Goal: Task Accomplishment & Management: Manage account settings

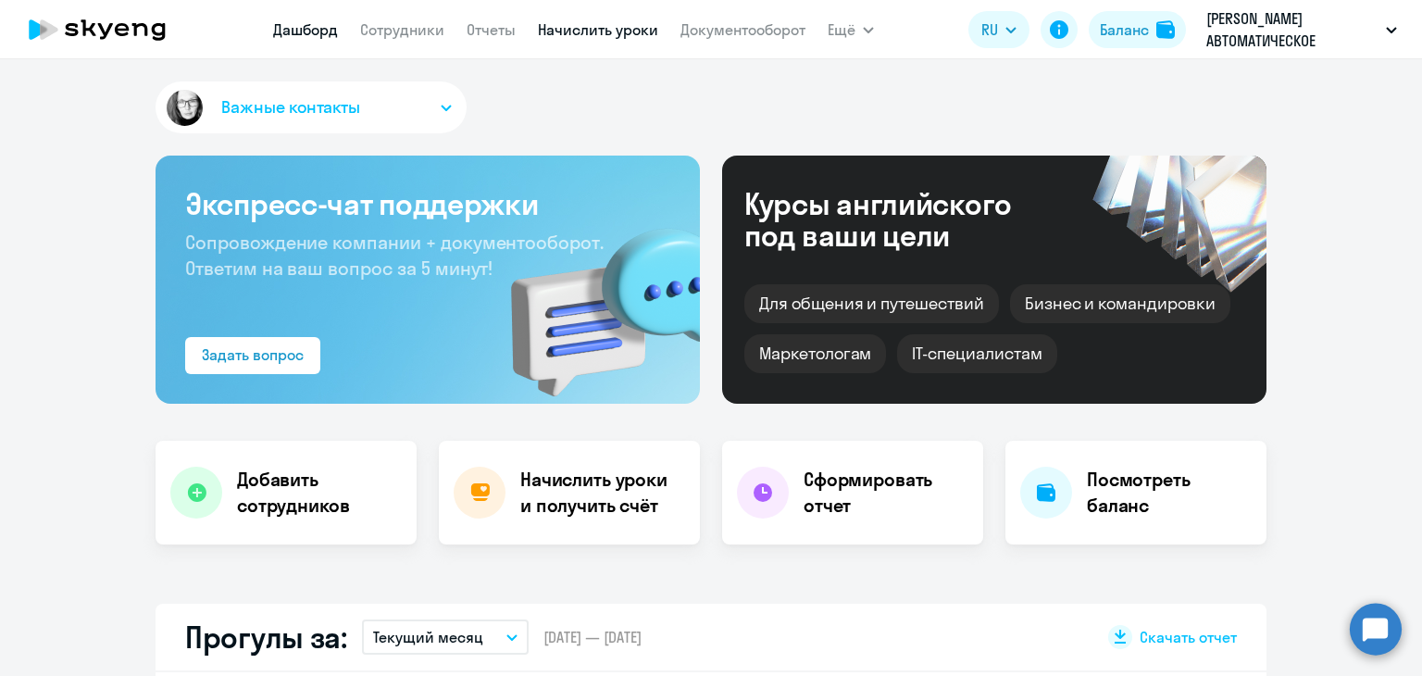
select select "30"
click at [567, 32] on link "Начислить уроки" at bounding box center [598, 29] width 120 height 19
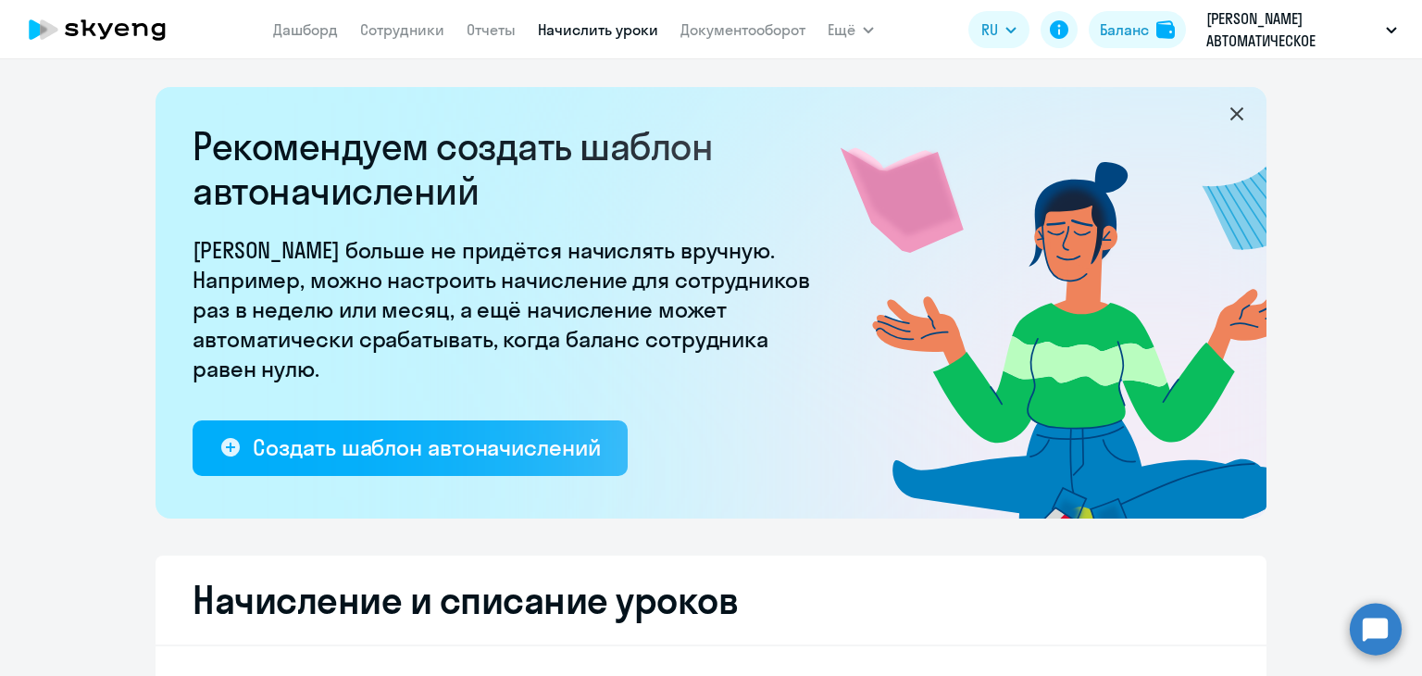
select select "10"
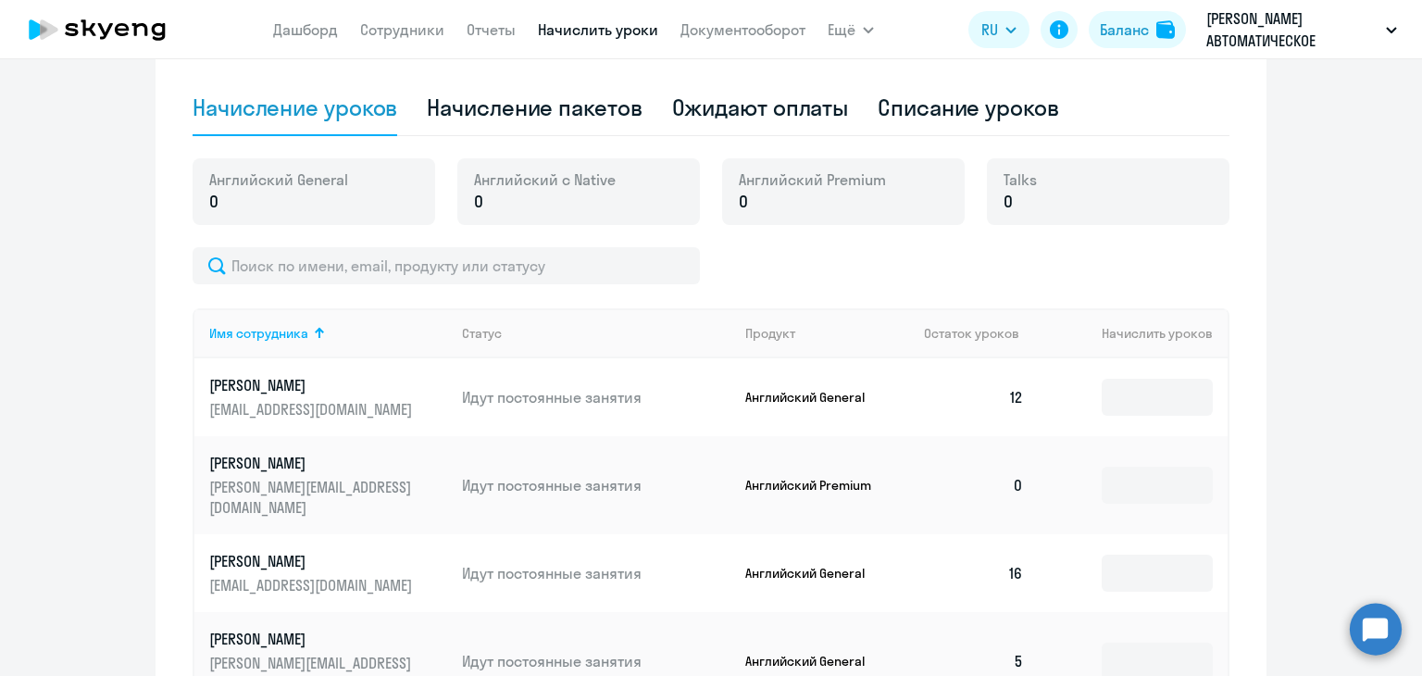
scroll to position [556, 0]
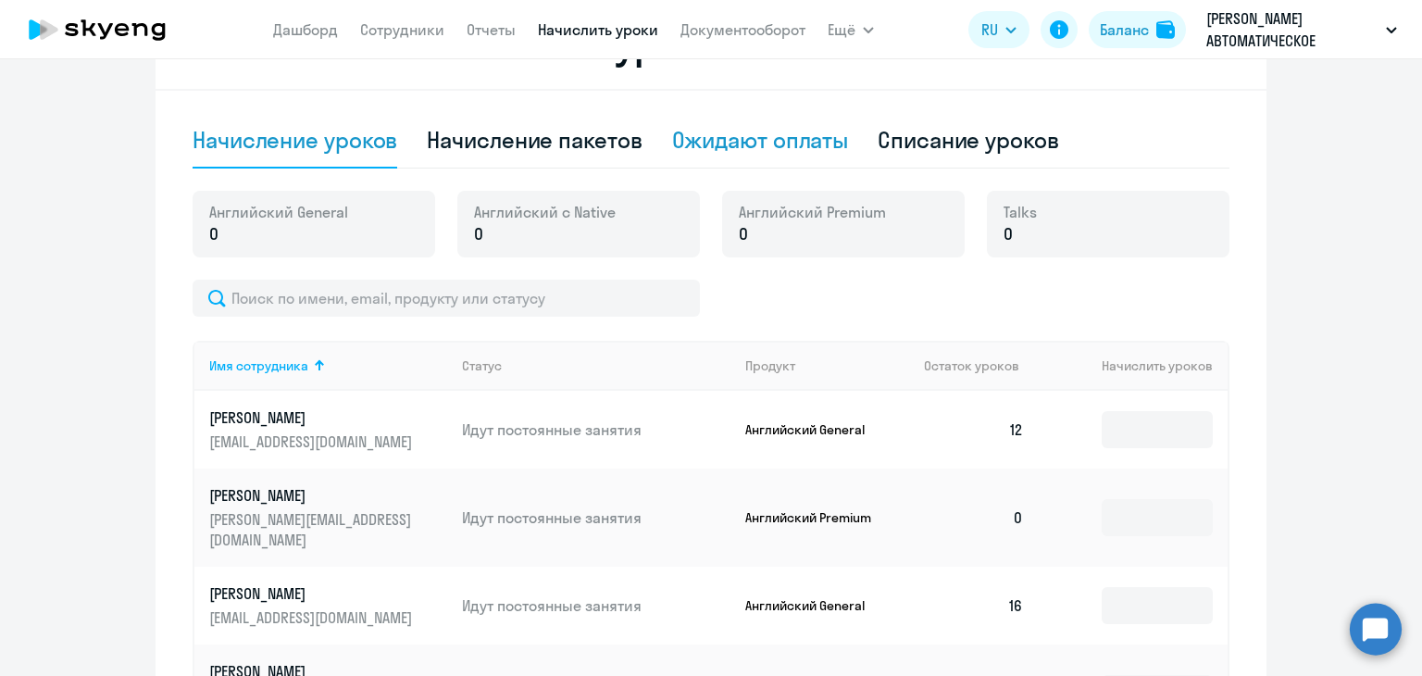
click at [802, 134] on div "Ожидают оплаты" at bounding box center [760, 140] width 177 height 30
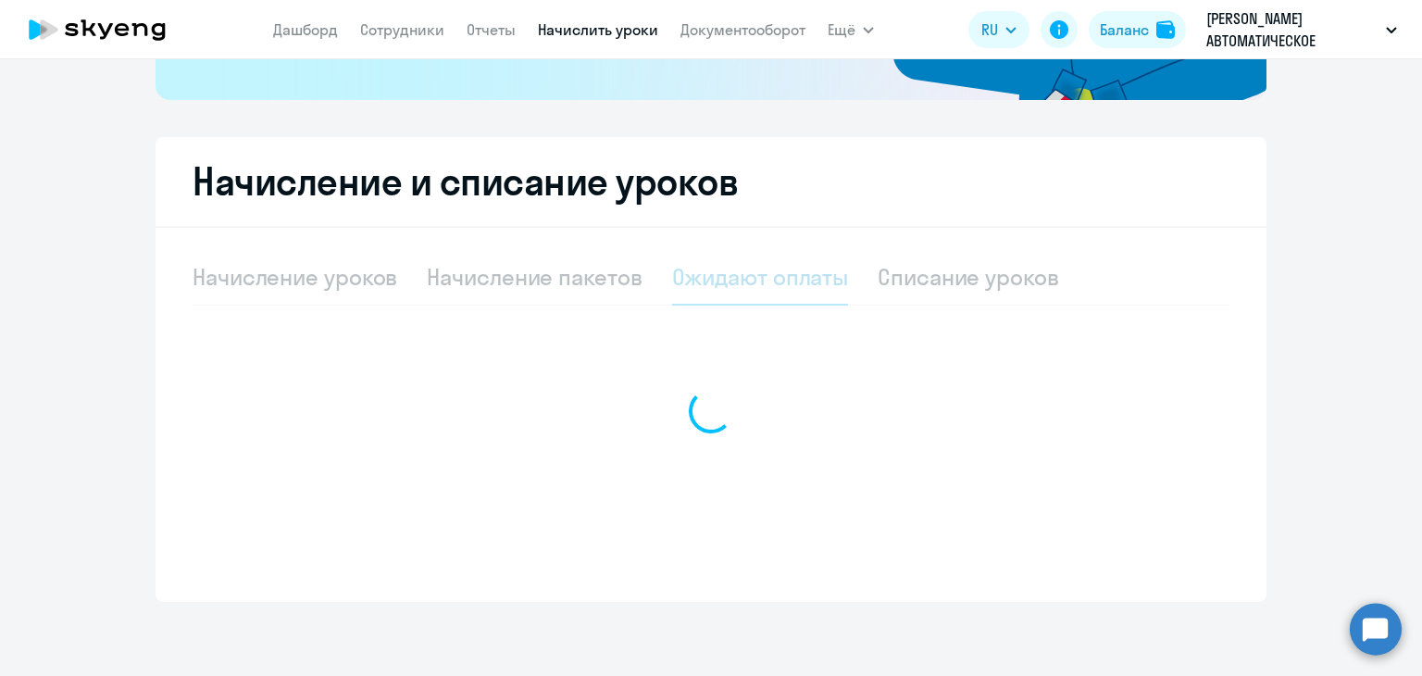
scroll to position [419, 0]
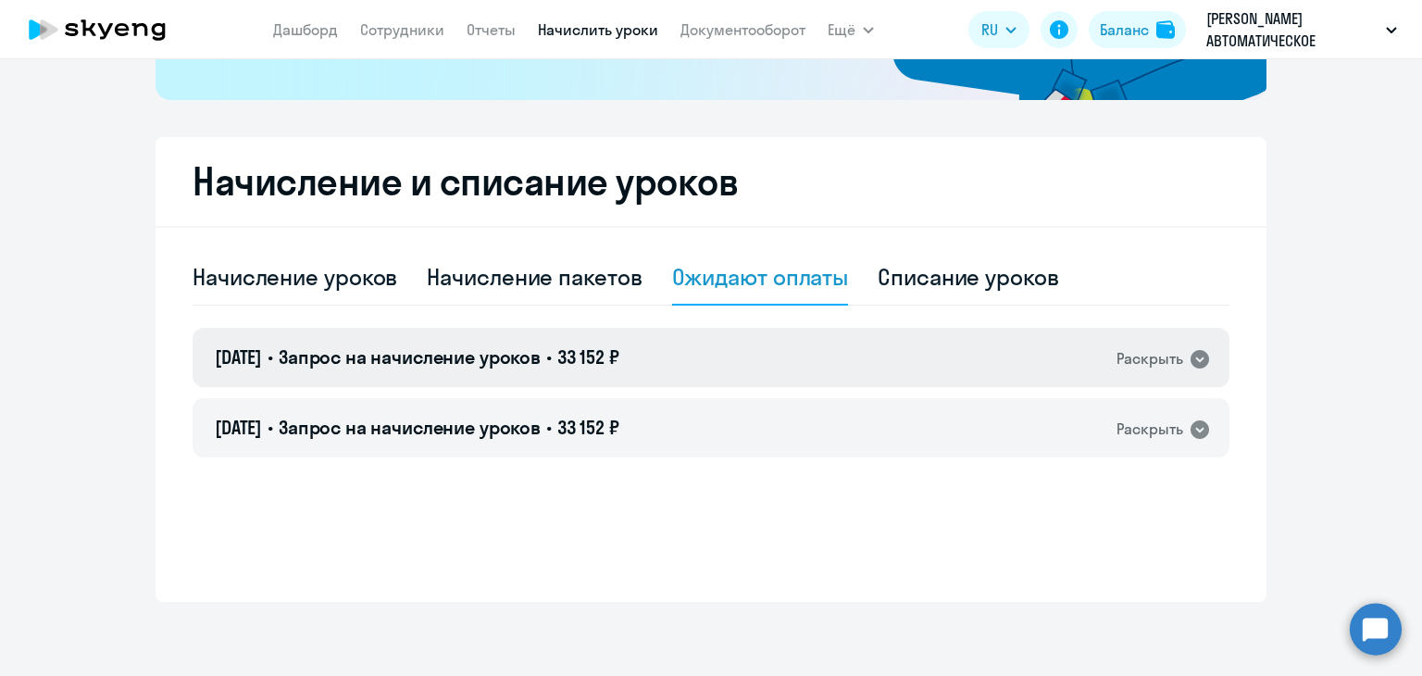
click at [620, 357] on span "33 152 ₽" at bounding box center [588, 356] width 62 height 23
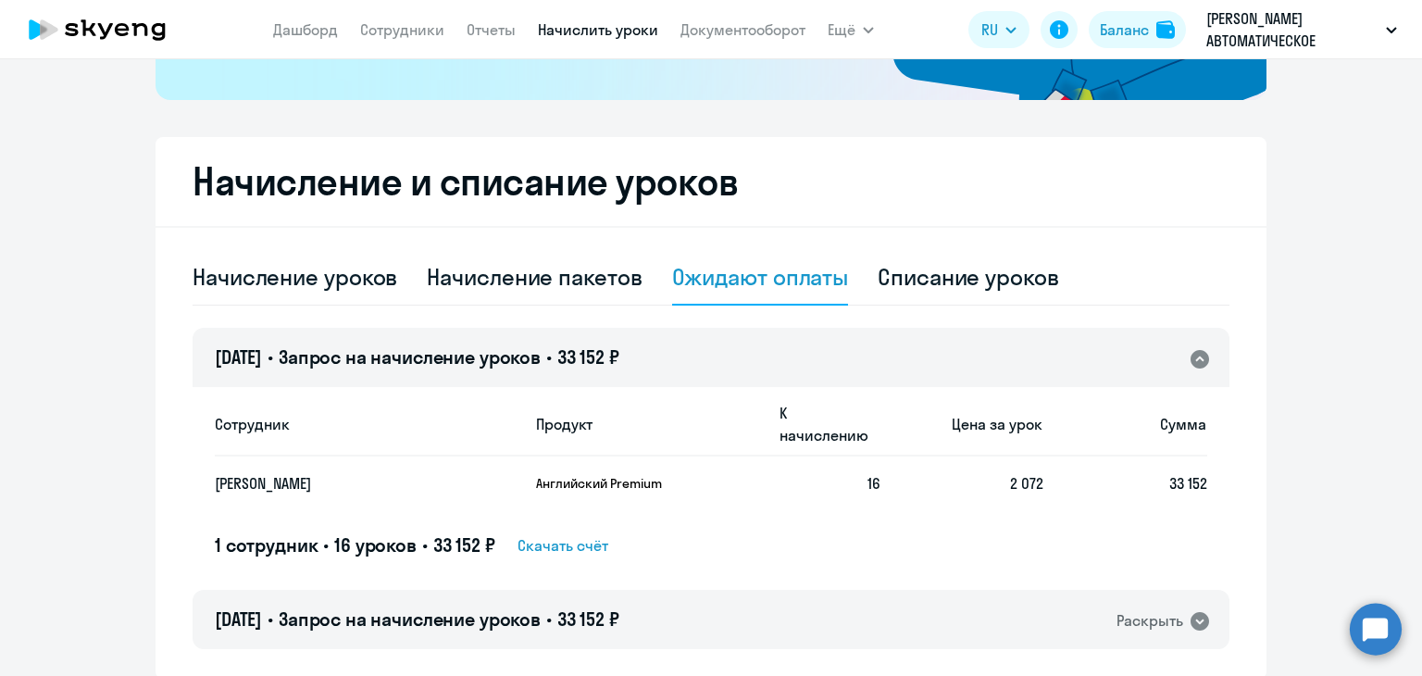
scroll to position [473, 0]
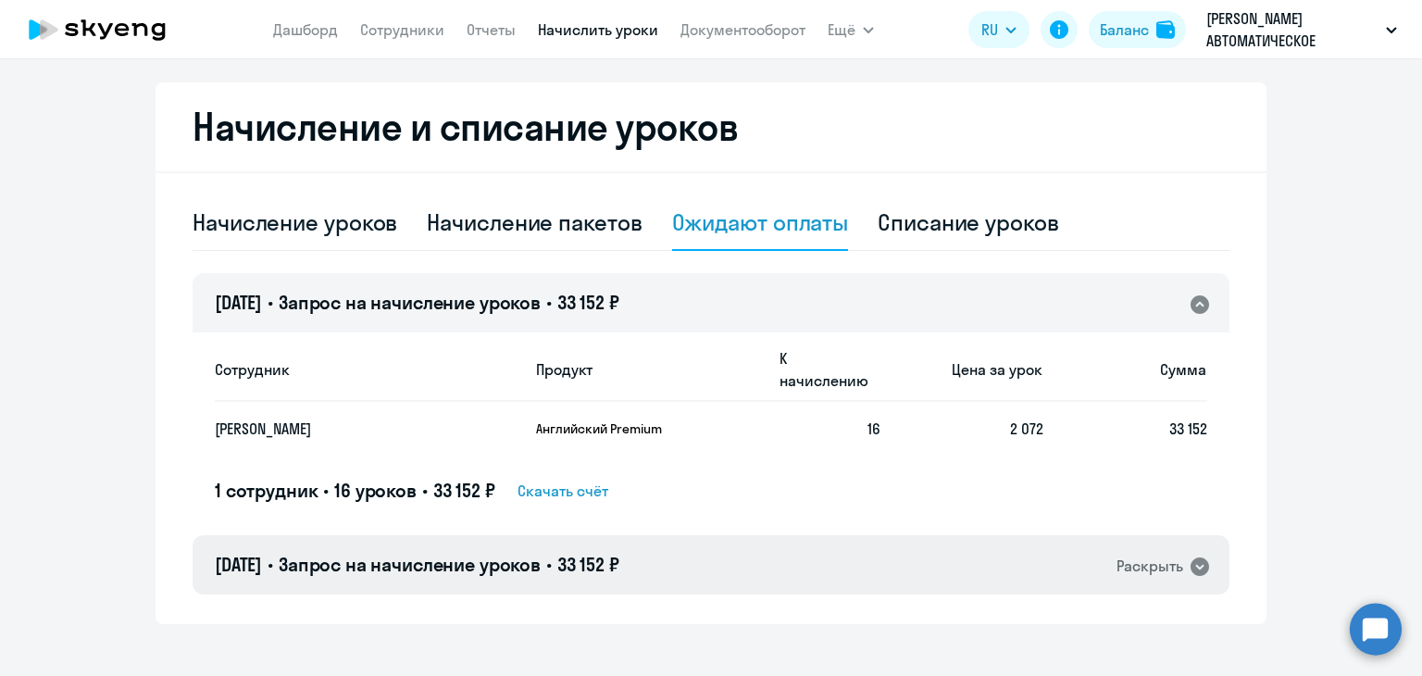
click at [620, 553] on span "33 152 ₽" at bounding box center [588, 564] width 62 height 23
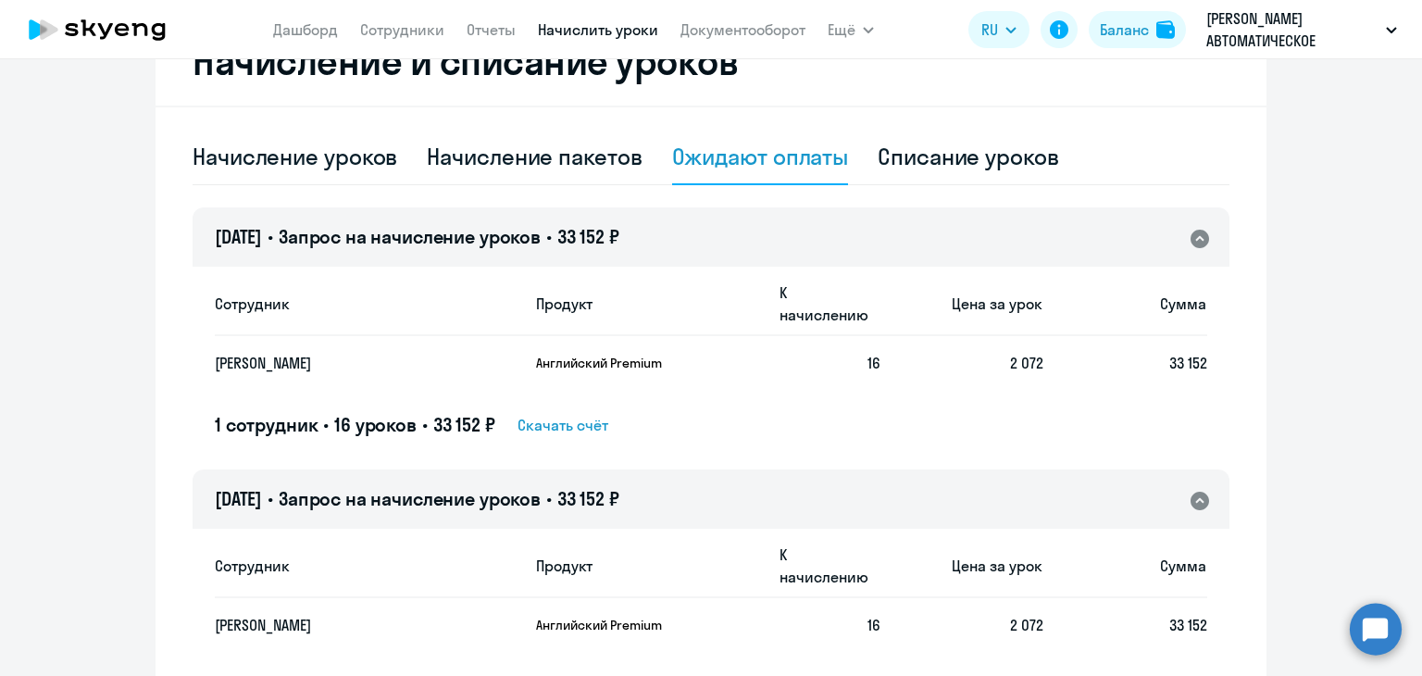
scroll to position [556, 0]
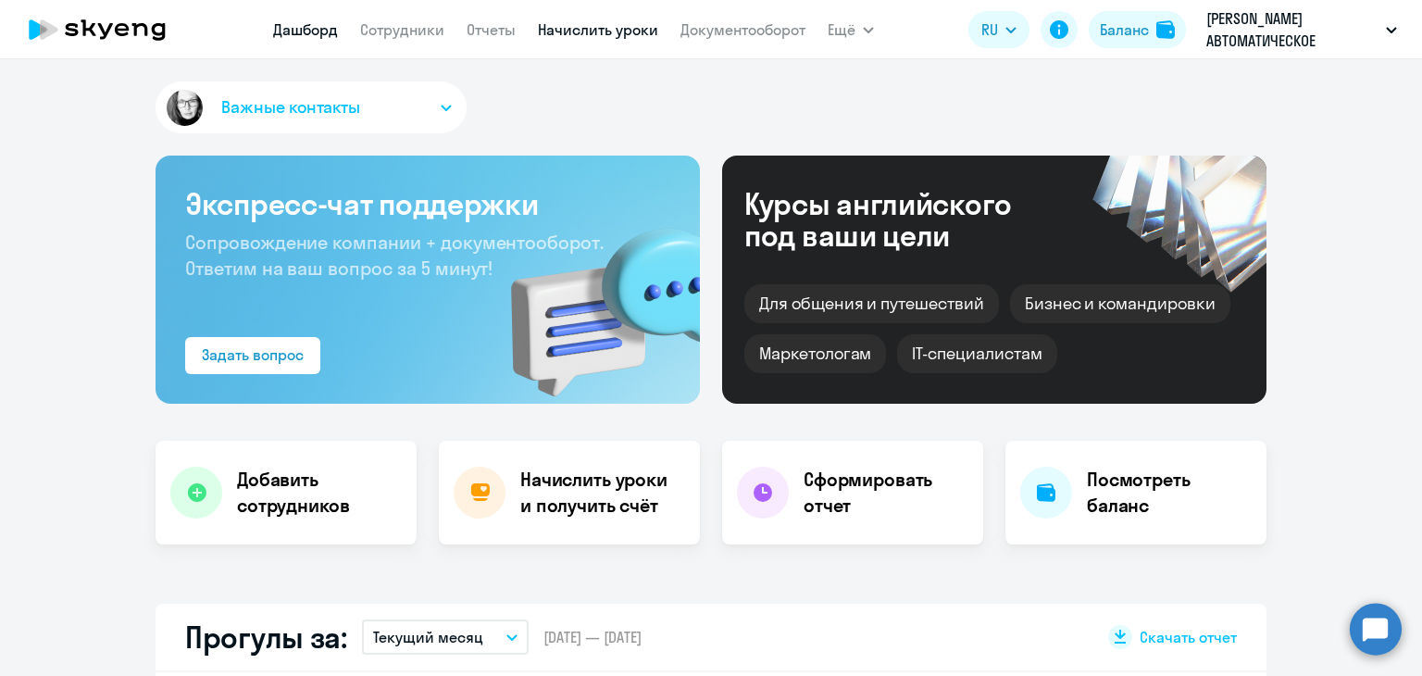
click at [570, 31] on link "Начислить уроки" at bounding box center [598, 29] width 120 height 19
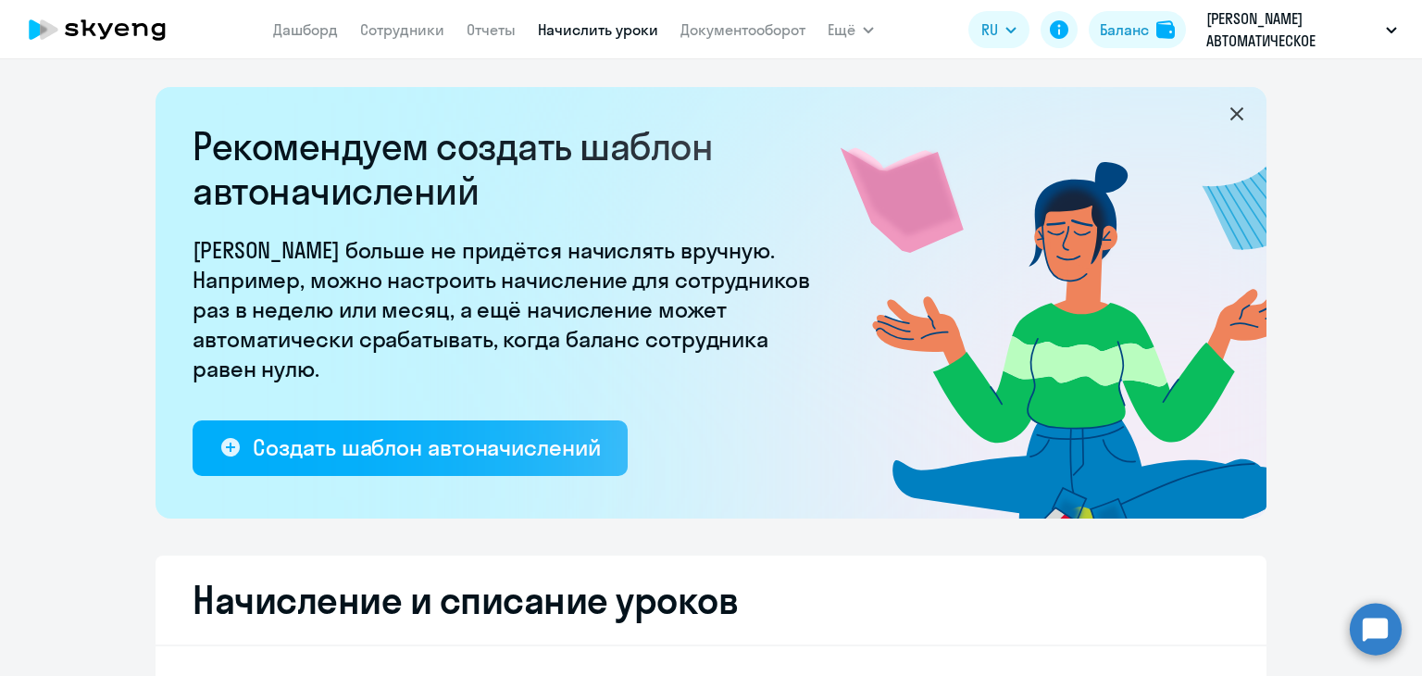
select select "10"
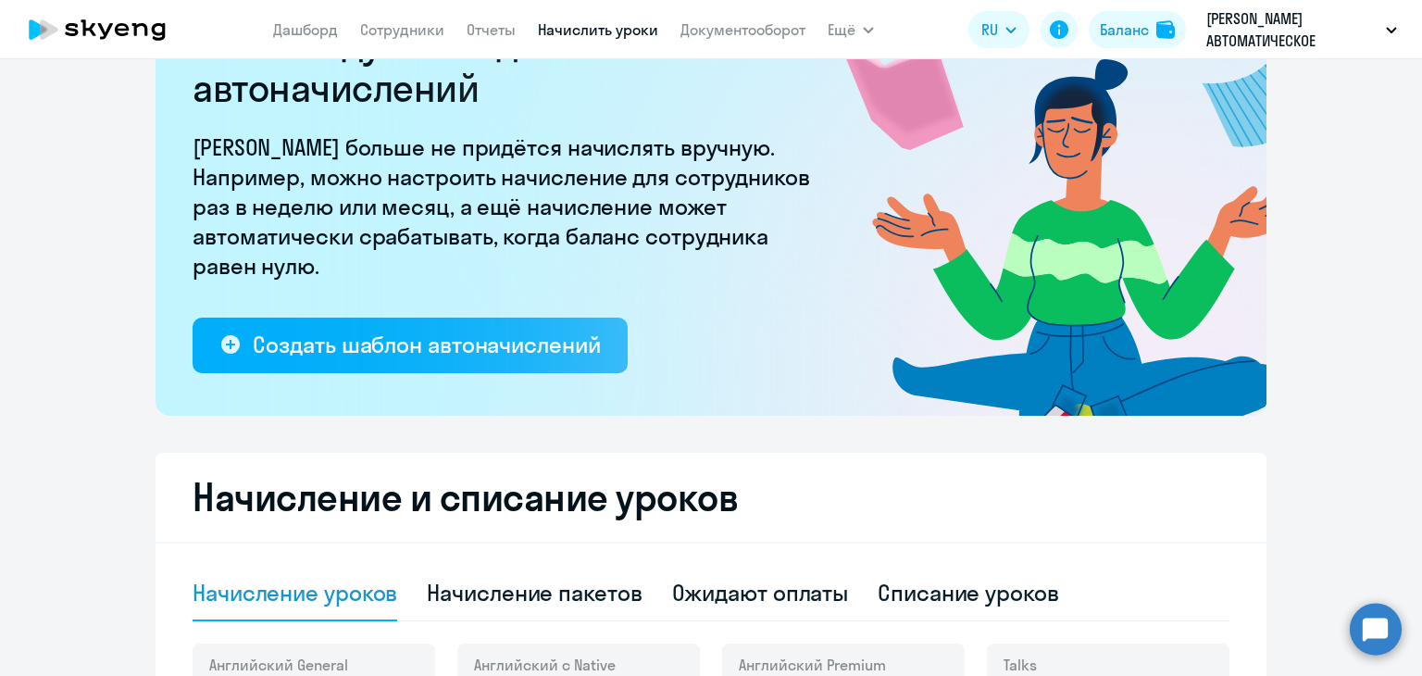
scroll to position [463, 0]
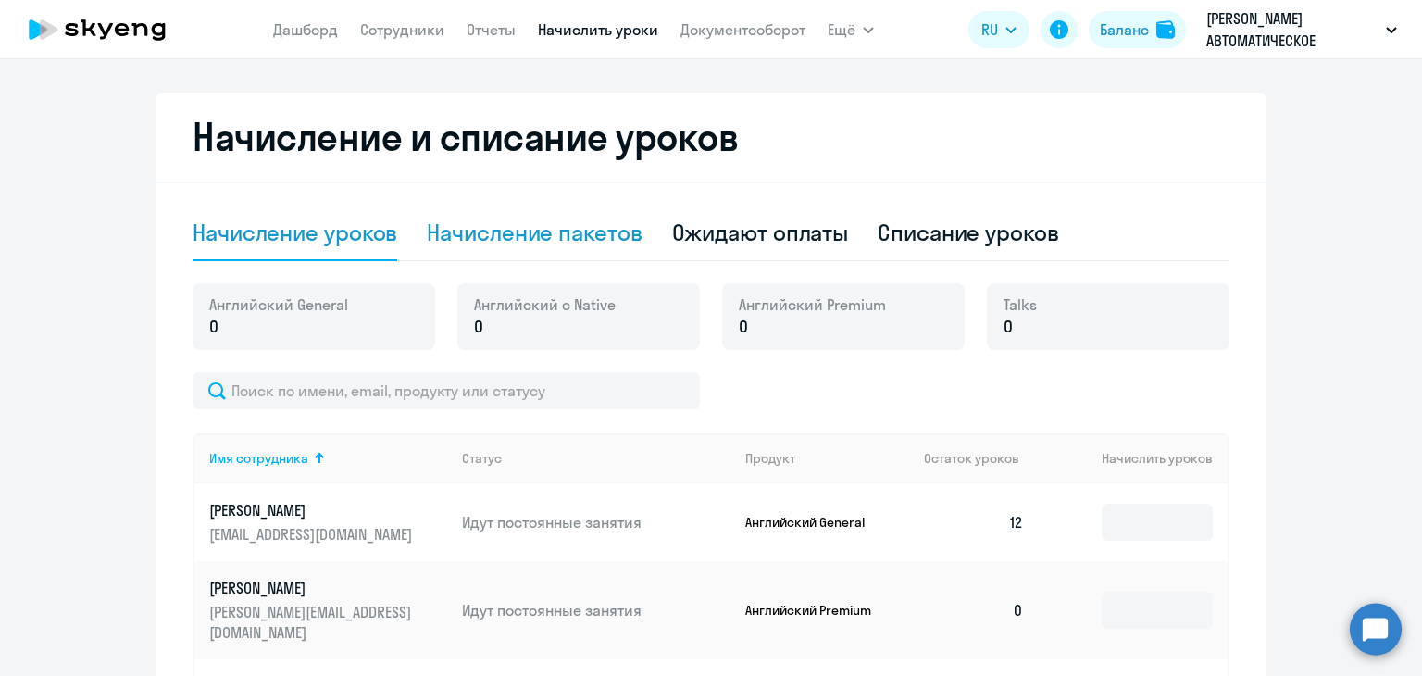
click at [571, 238] on div "Начисление пакетов" at bounding box center [534, 233] width 215 height 30
select select "10"
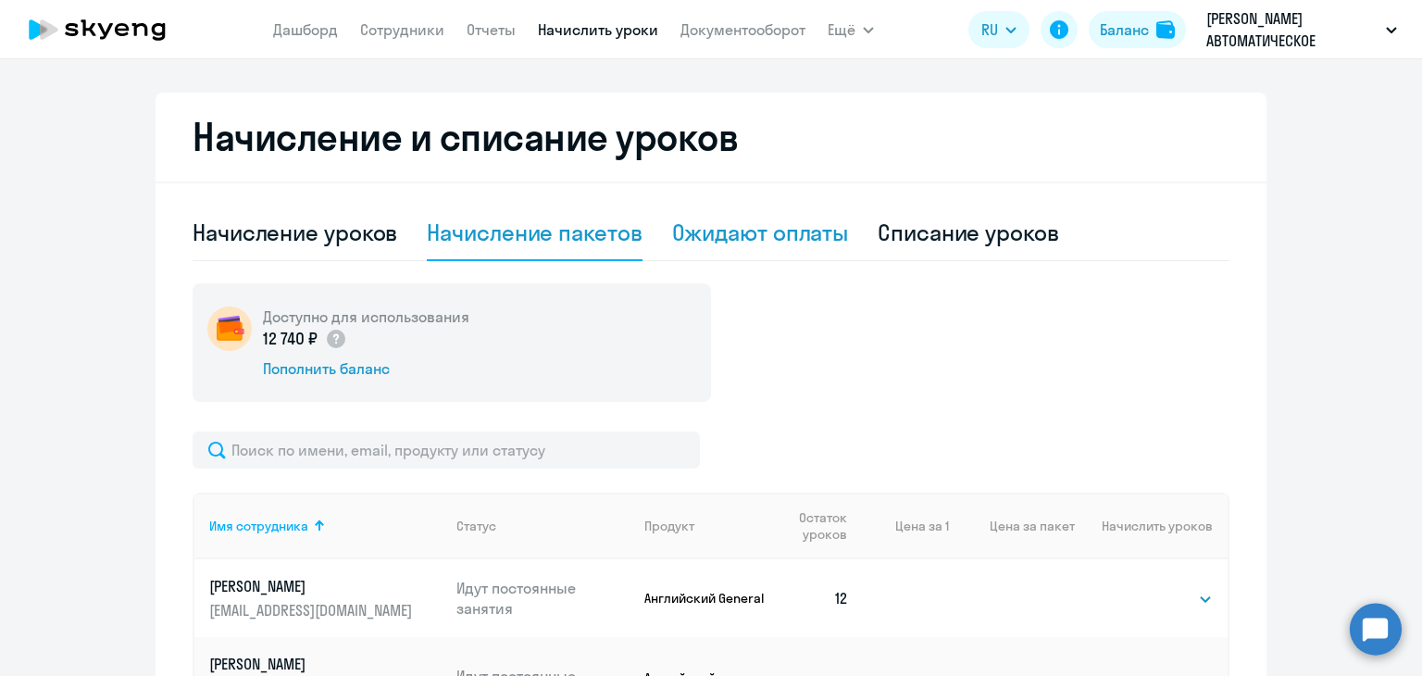
click at [767, 234] on div "Ожидают оплаты" at bounding box center [760, 233] width 177 height 30
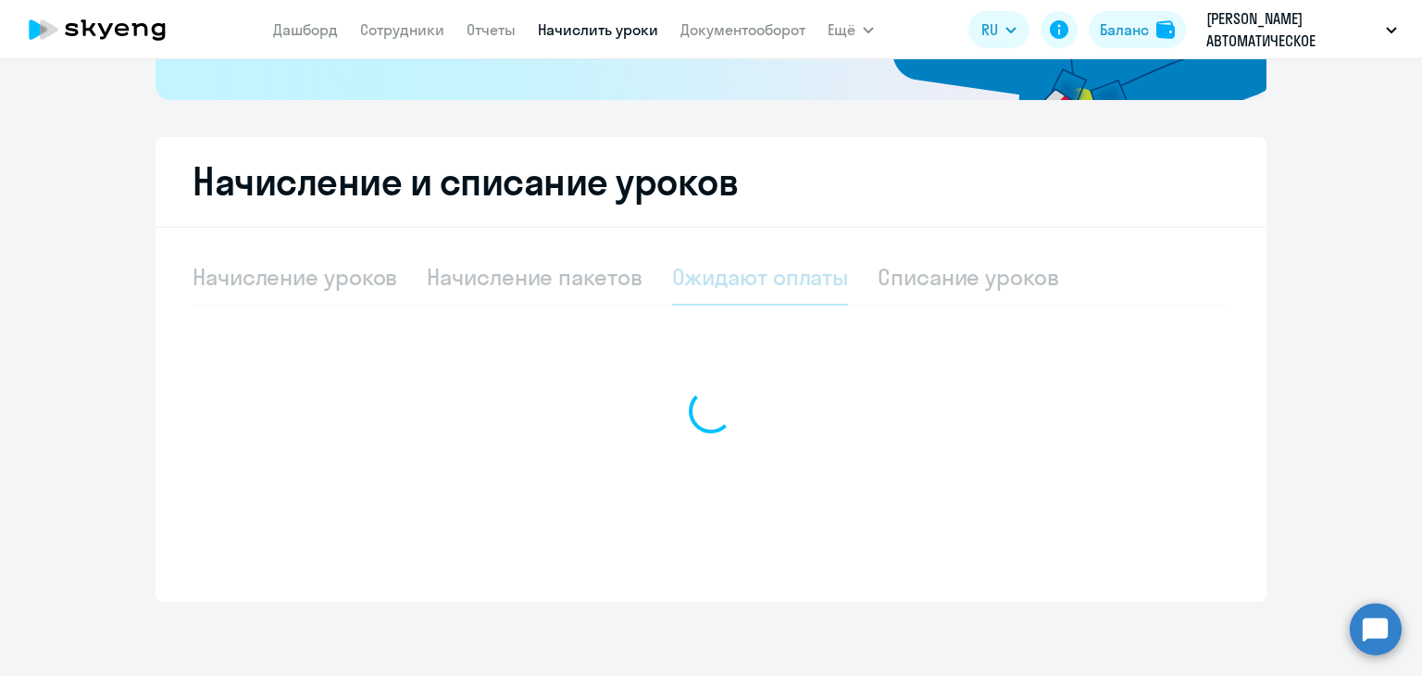
scroll to position [419, 0]
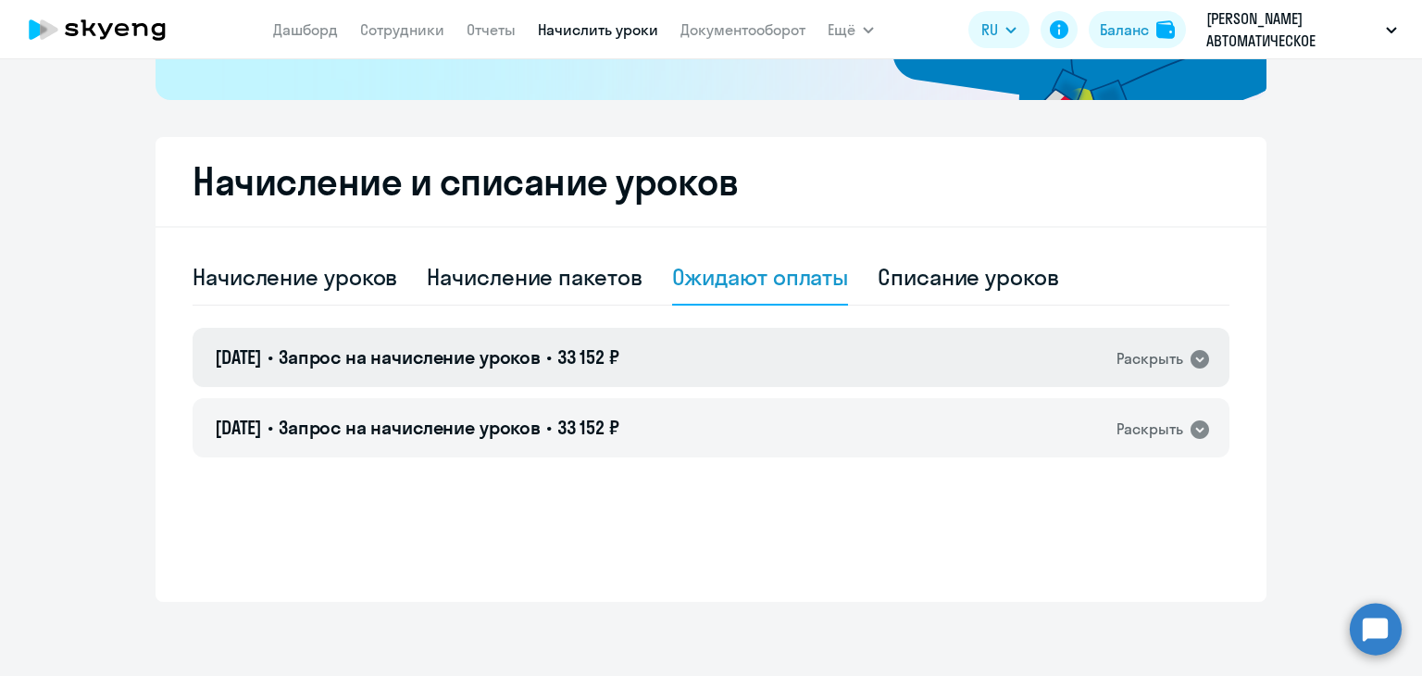
click at [796, 360] on div "19.08.2025 • Запрос на начисление уроков • 33 152 ₽ Раскрыть" at bounding box center [711, 357] width 1037 height 59
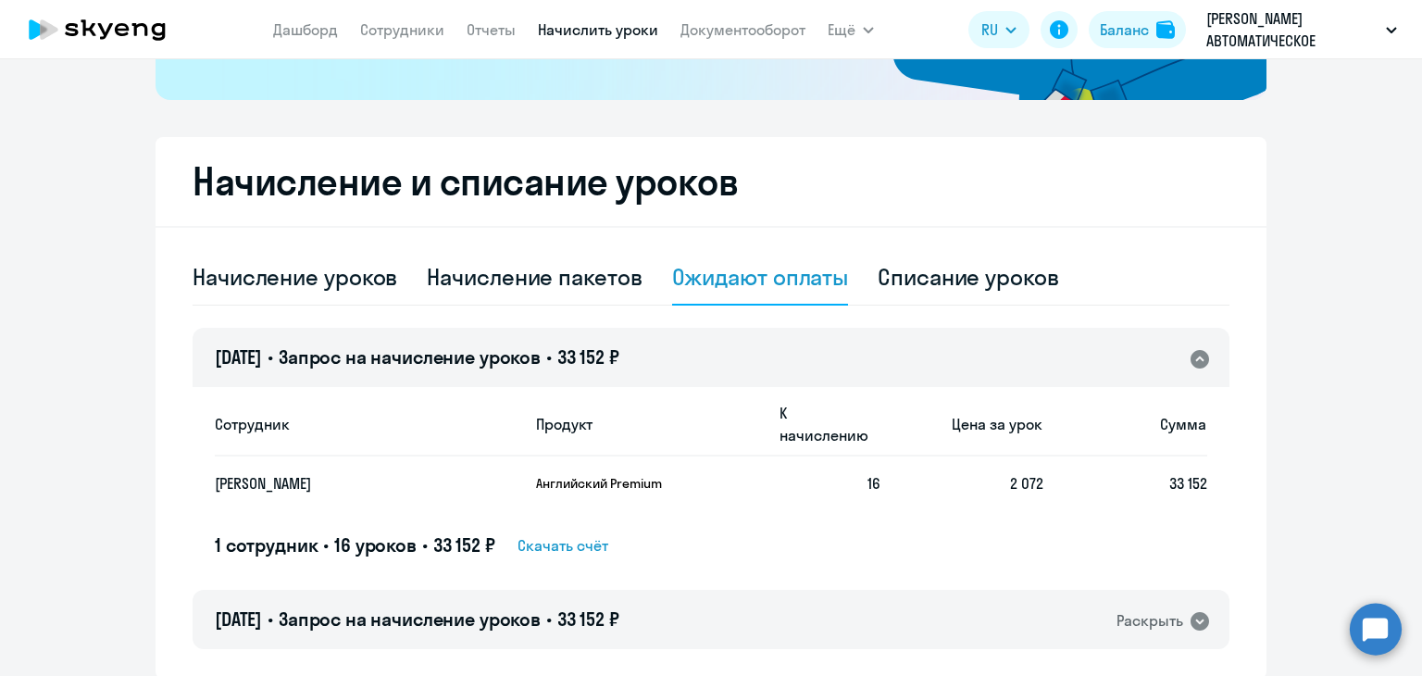
scroll to position [463, 0]
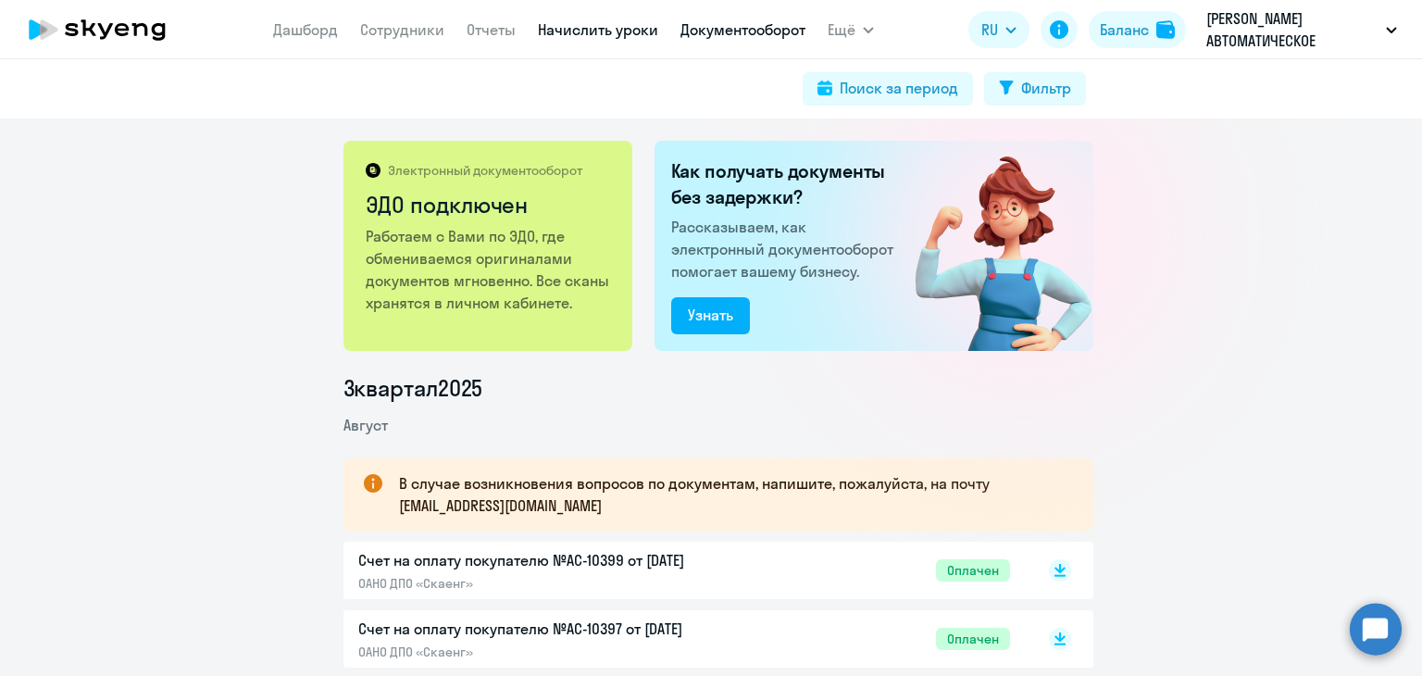
drag, startPoint x: 0, startPoint y: 0, endPoint x: 609, endPoint y: 32, distance: 610.2
click at [609, 32] on link "Начислить уроки" at bounding box center [598, 29] width 120 height 19
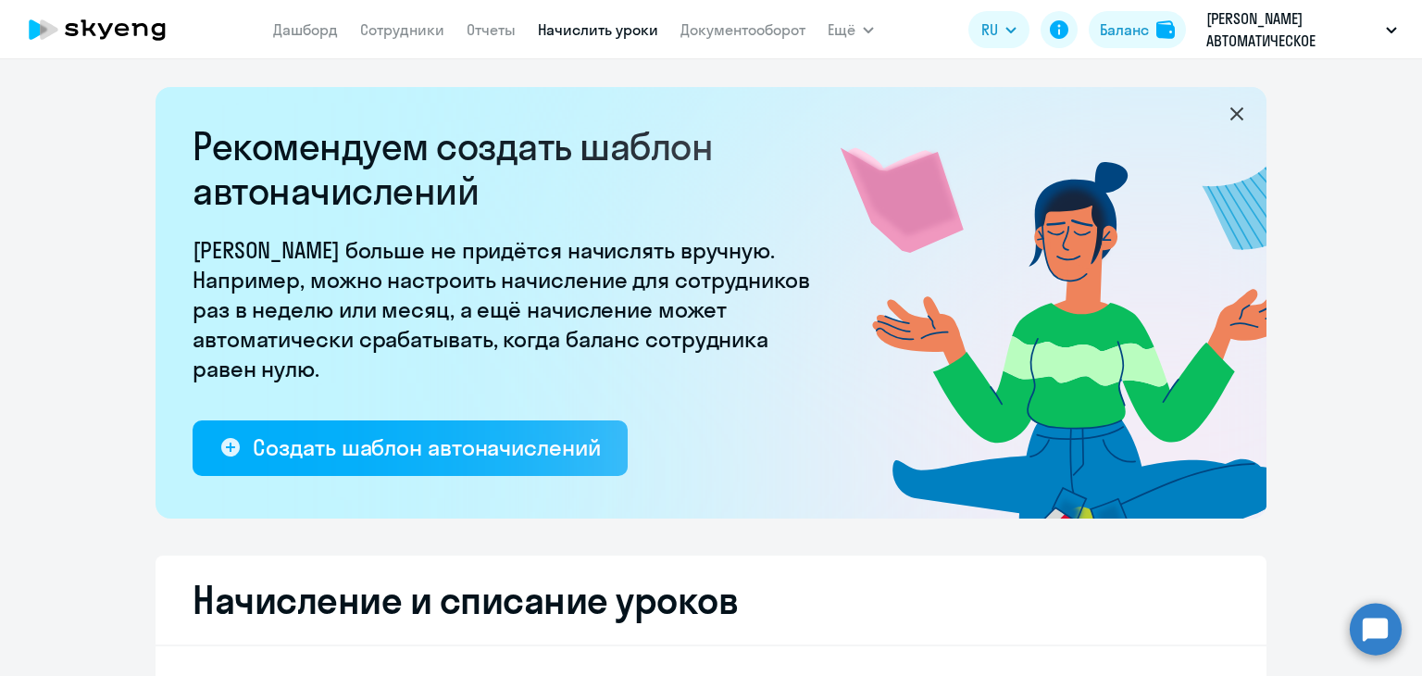
select select "10"
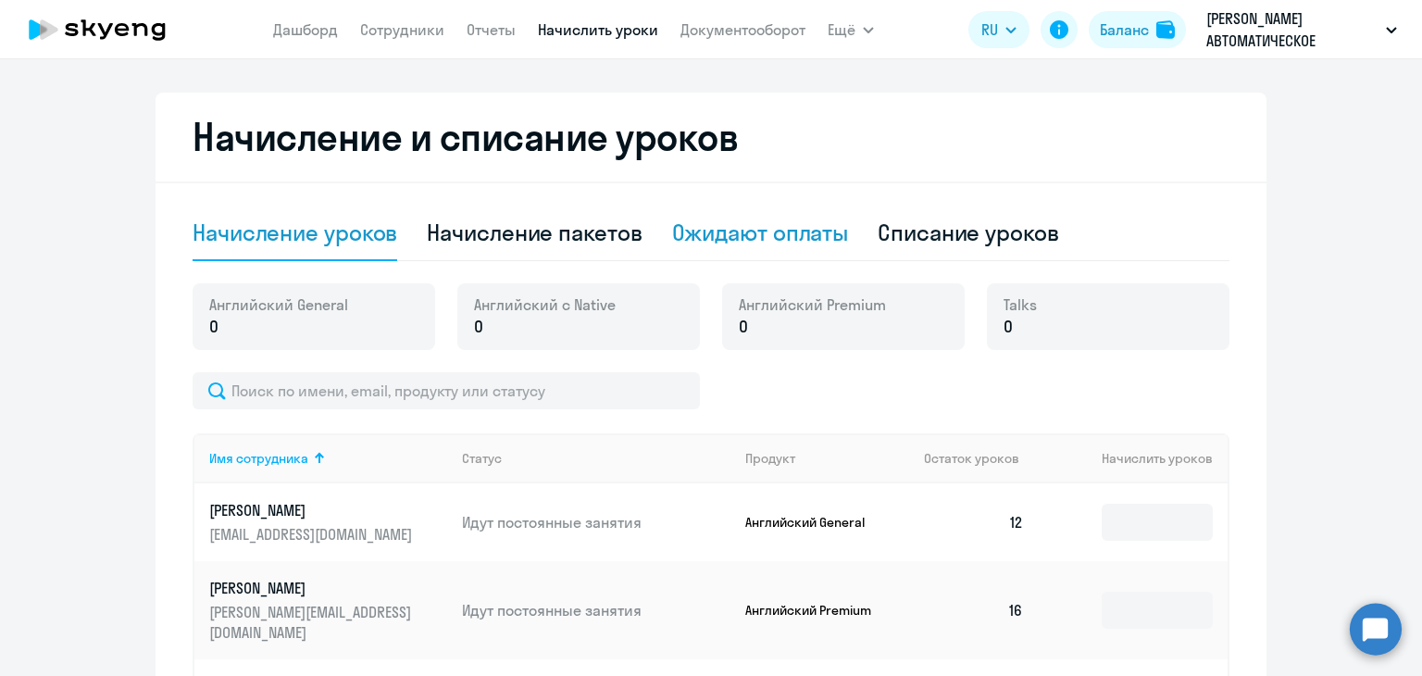
click at [737, 232] on div "Ожидают оплаты" at bounding box center [760, 233] width 177 height 30
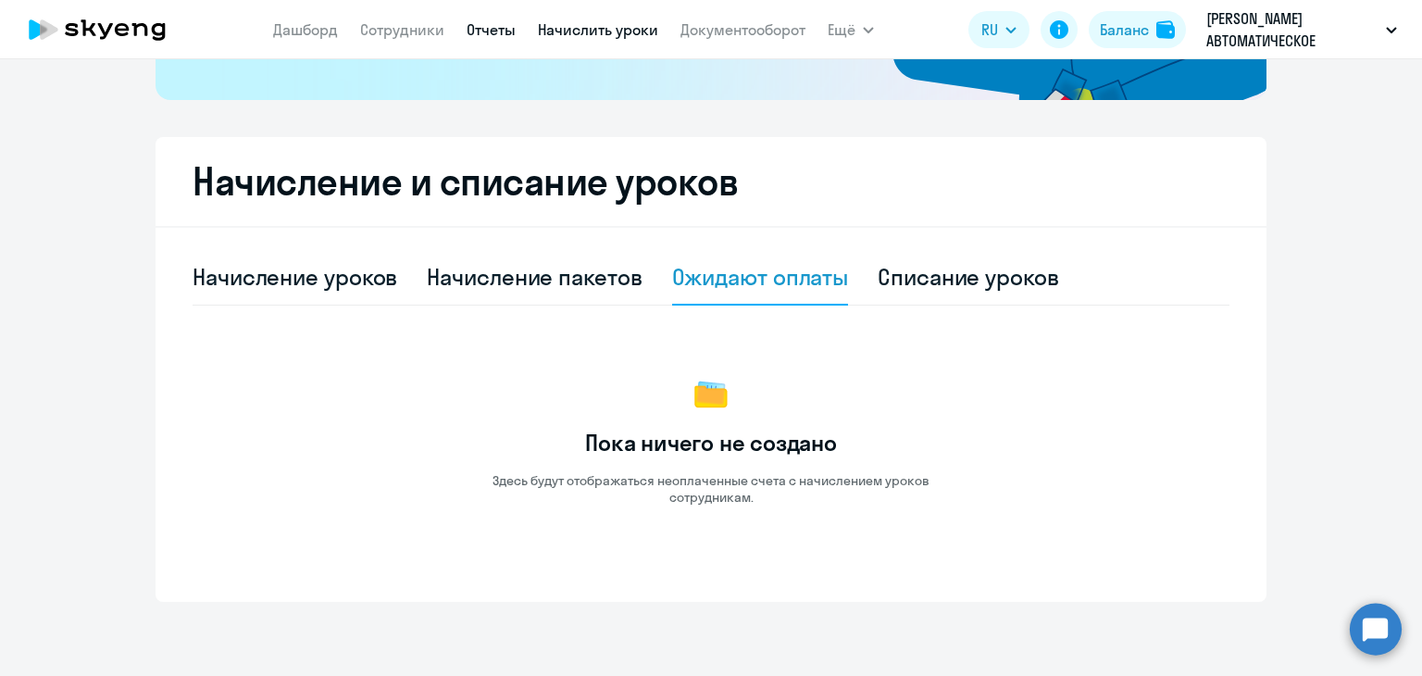
click at [479, 29] on link "Отчеты" at bounding box center [491, 29] width 49 height 19
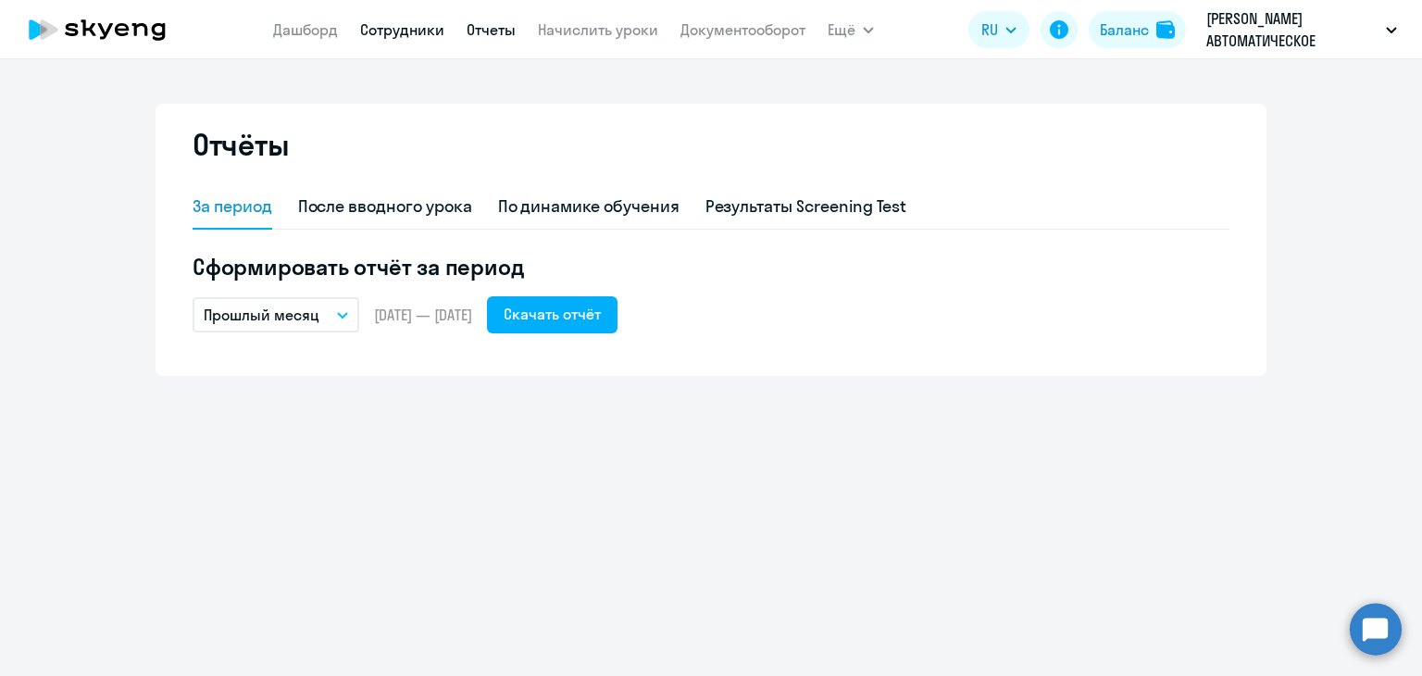
click at [414, 31] on link "Сотрудники" at bounding box center [402, 29] width 84 height 19
select select "30"
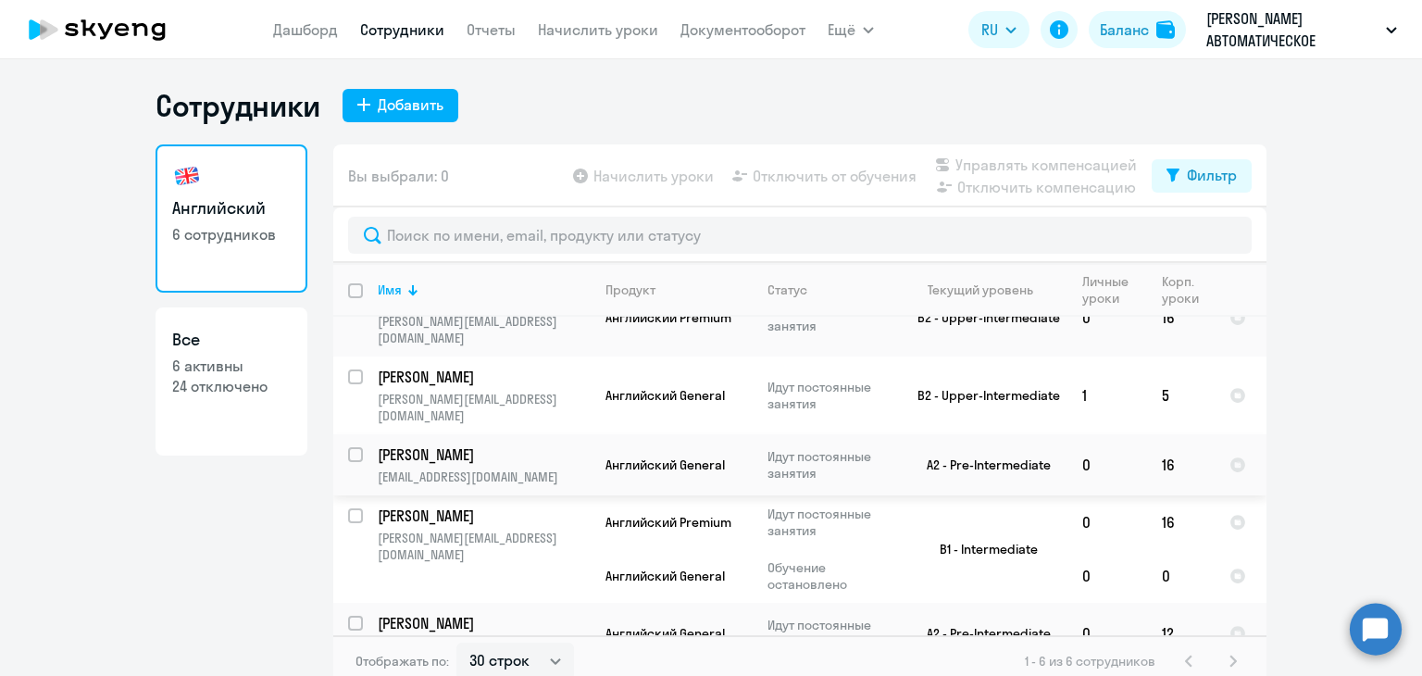
scroll to position [11, 0]
